Goal: Information Seeking & Learning: Check status

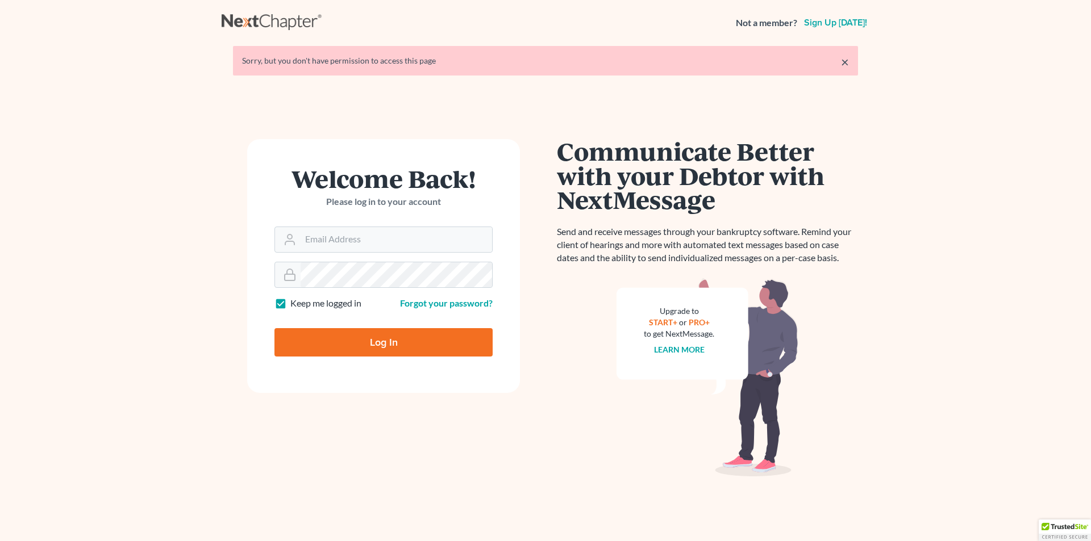
click at [373, 345] on input "Log In" at bounding box center [383, 342] width 218 height 28
type input "Thinking..."
click at [402, 237] on input "Email Address" at bounding box center [395, 239] width 191 height 25
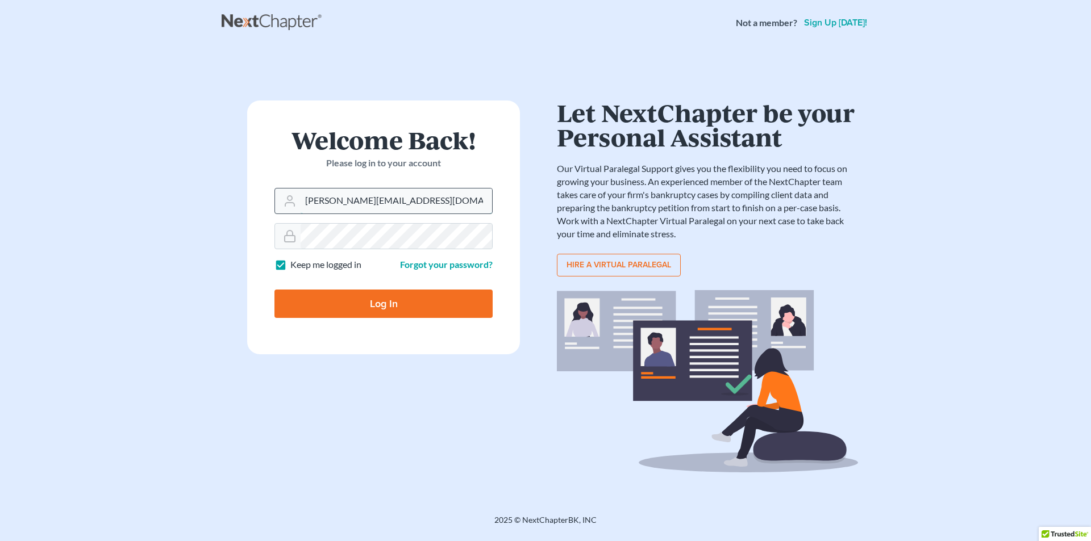
click at [309, 198] on input "[PERSON_NAME][EMAIL_ADDRESS][DOMAIN_NAME]" at bounding box center [395, 201] width 191 height 25
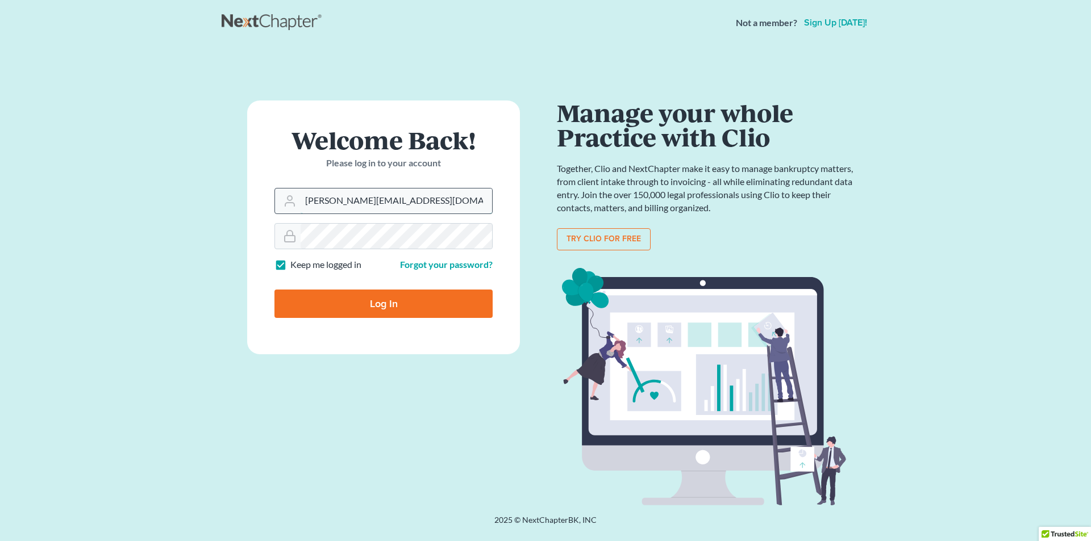
click at [331, 200] on input "eric@Brandonlawyer.com" at bounding box center [395, 201] width 191 height 25
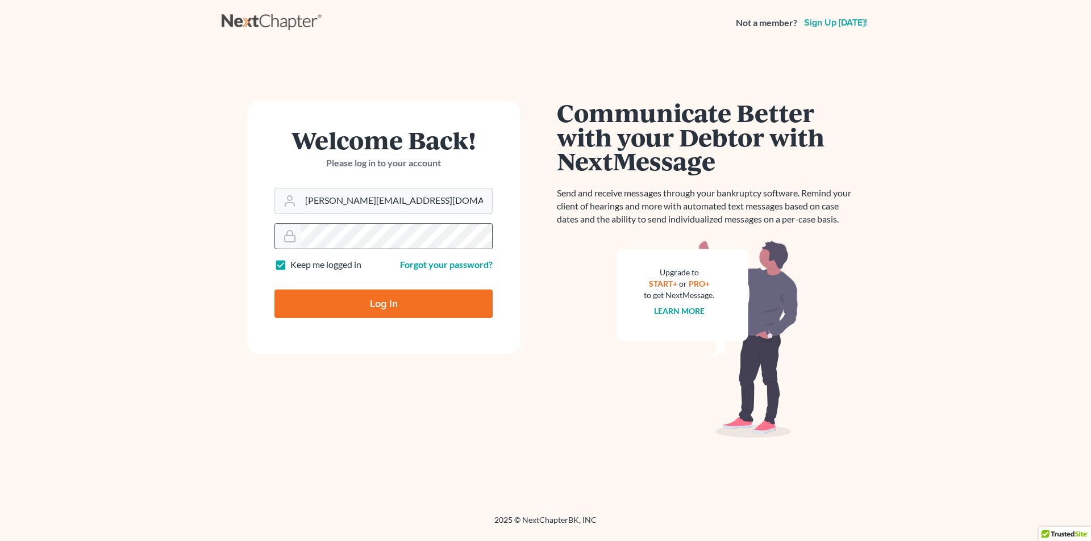
type input "eric@brandonlawyer.com"
click at [354, 304] on input "Log In" at bounding box center [383, 304] width 218 height 28
type input "Thinking..."
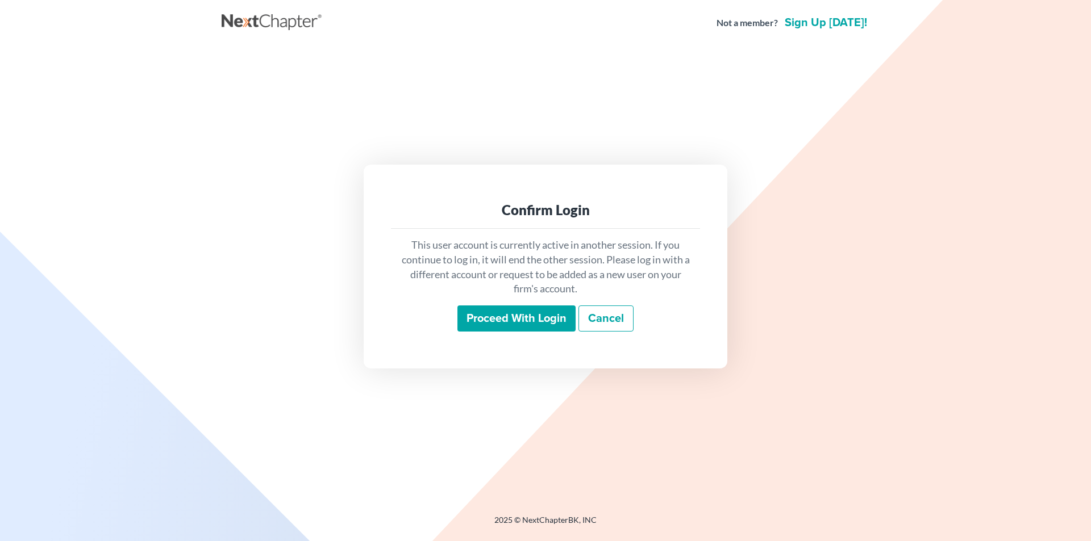
click at [508, 318] on input "Proceed with login" at bounding box center [516, 319] width 118 height 26
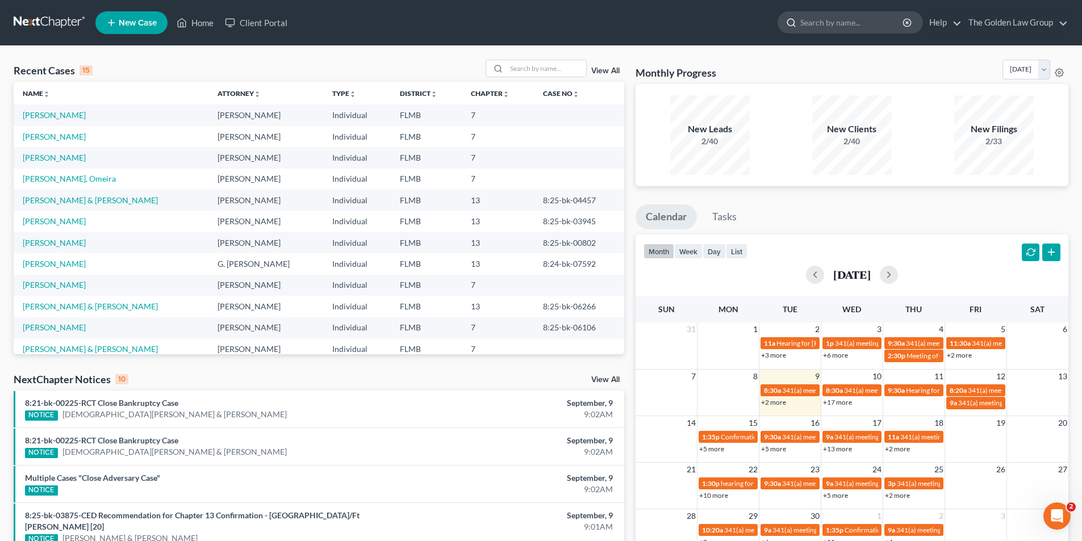
click at [846, 25] on input "search" at bounding box center [852, 22] width 104 height 21
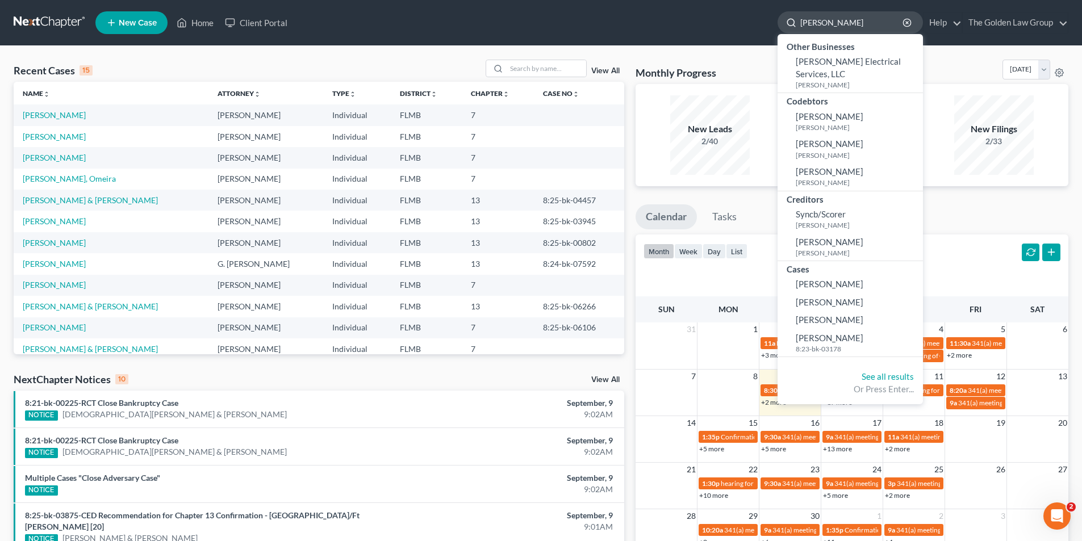
type input "[PERSON_NAME]"
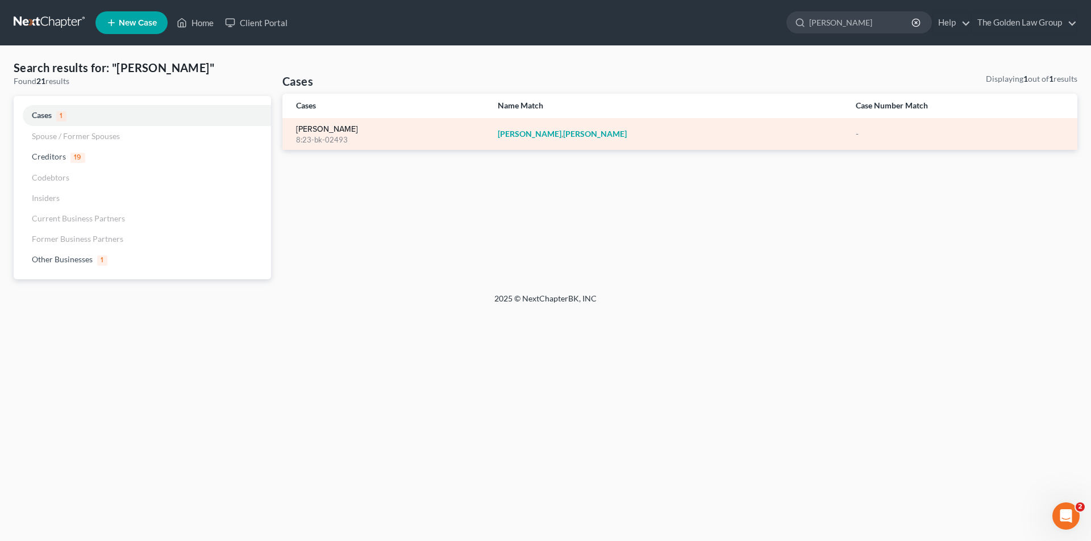
click at [315, 128] on link "[PERSON_NAME]" at bounding box center [327, 130] width 62 height 8
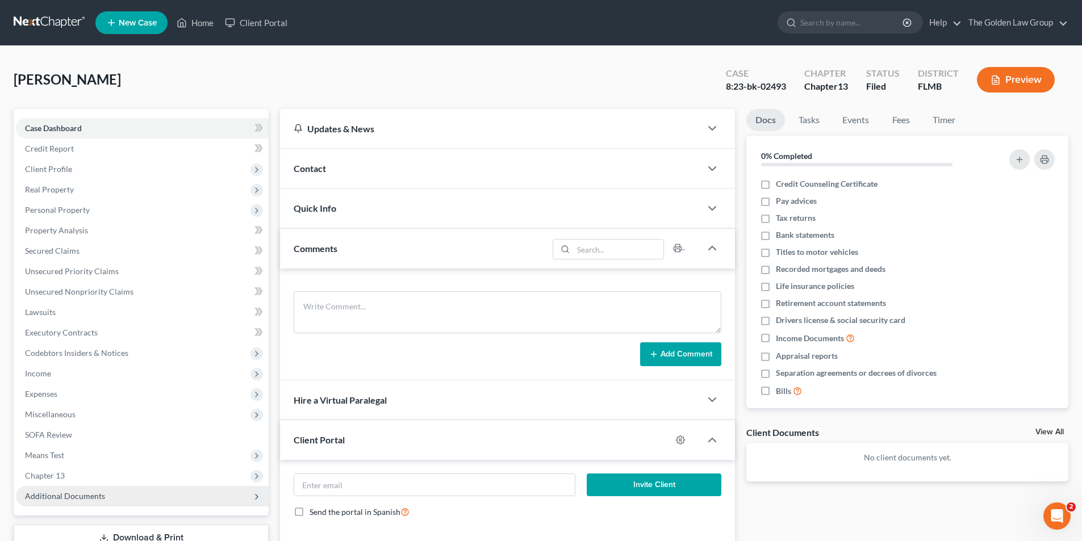
click at [72, 494] on span "Additional Documents" at bounding box center [65, 496] width 80 height 10
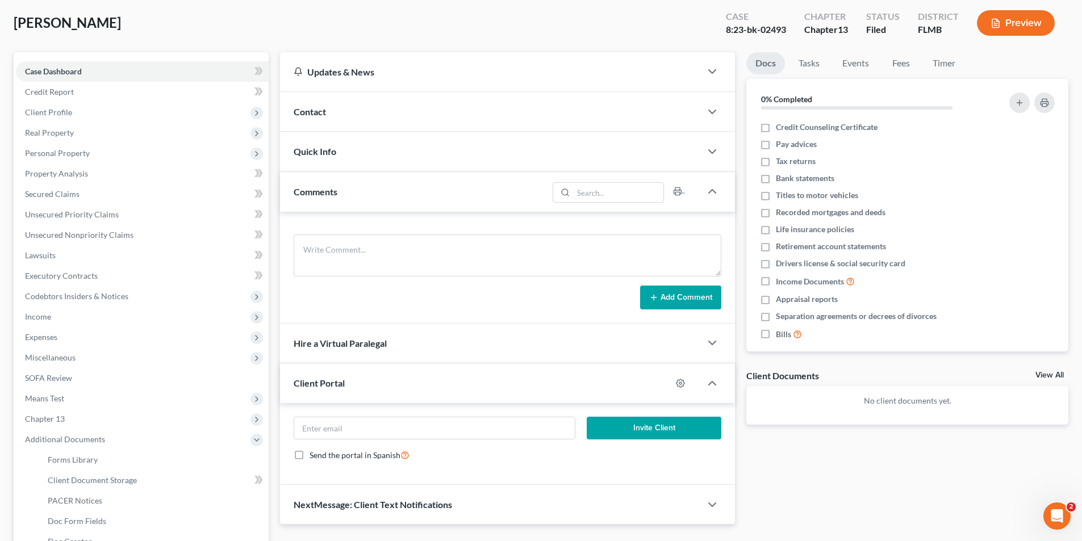
scroll to position [170, 0]
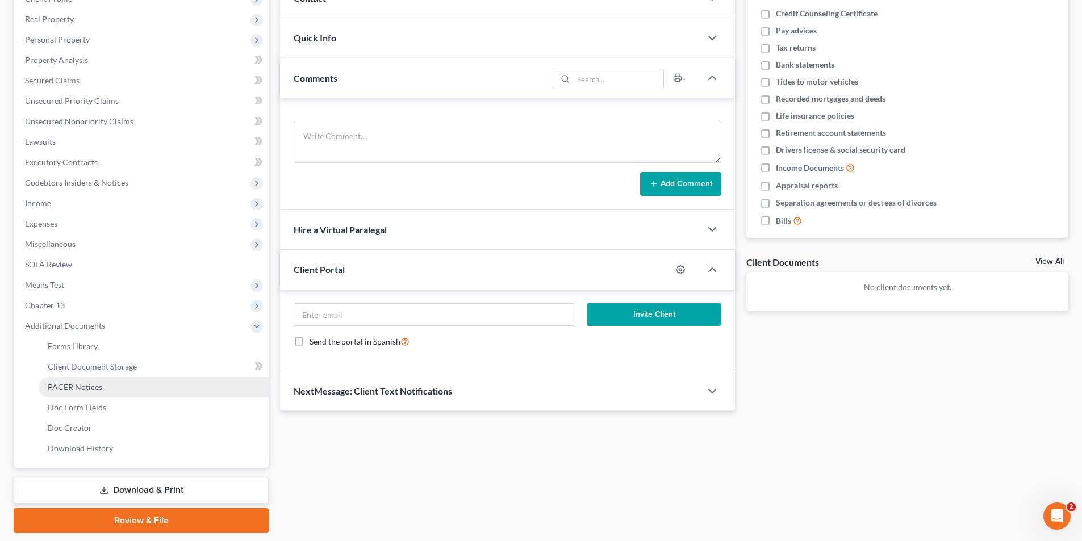
click at [82, 382] on span "PACER Notices" at bounding box center [75, 387] width 55 height 10
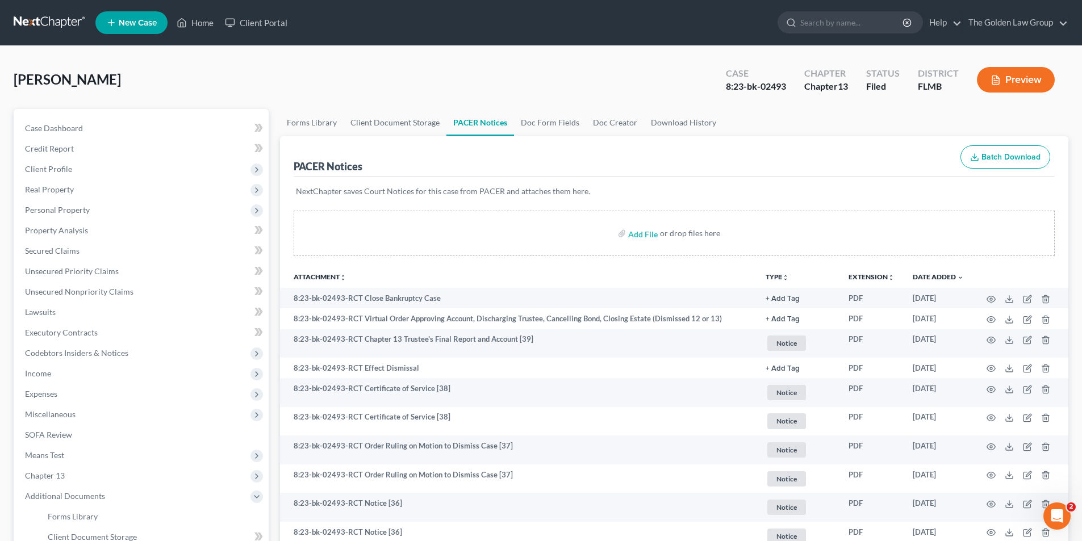
click at [1036, 75] on button "Preview" at bounding box center [1016, 80] width 78 height 26
